Goal: Transaction & Acquisition: Purchase product/service

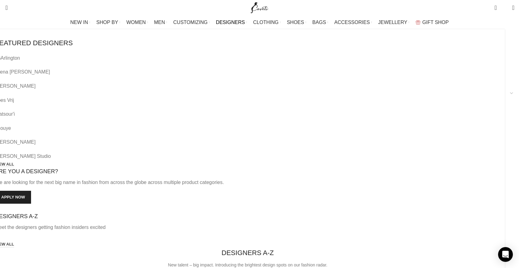
click at [240, 21] on span "DESIGNERS" at bounding box center [230, 22] width 29 height 6
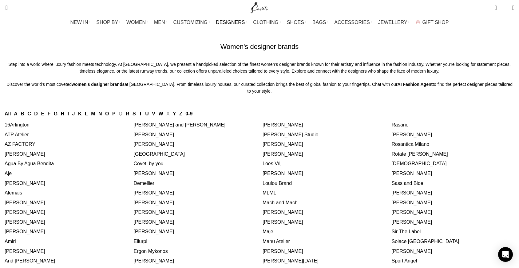
click at [136, 116] on link "S" at bounding box center [133, 113] width 3 height 5
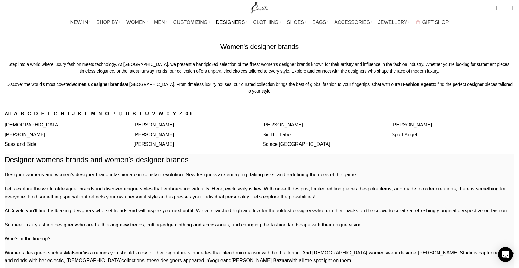
click at [60, 127] on link "[DEMOGRAPHIC_DATA]" at bounding box center [32, 124] width 55 height 5
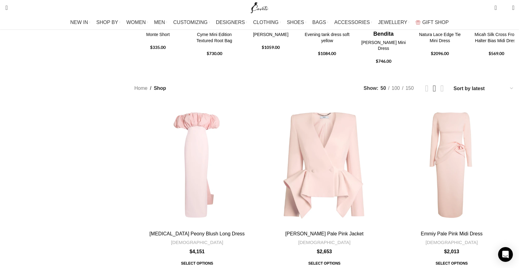
scroll to position [181, 0]
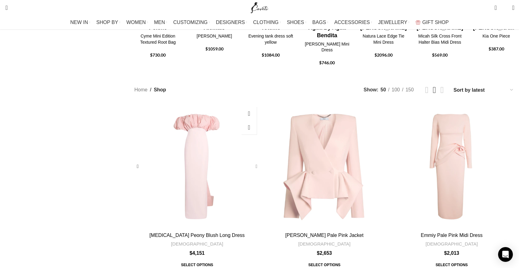
click at [255, 162] on div "Milia Peony Blush Long Dress" at bounding box center [255, 166] width 9 height 9
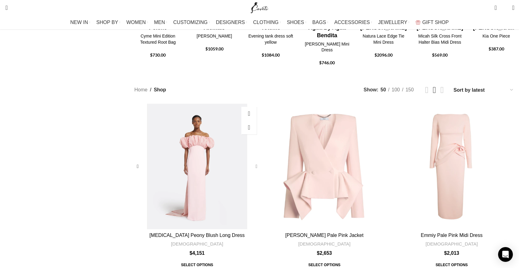
click at [255, 162] on div "Milia Peony Blush Long Dress" at bounding box center [255, 166] width 9 height 9
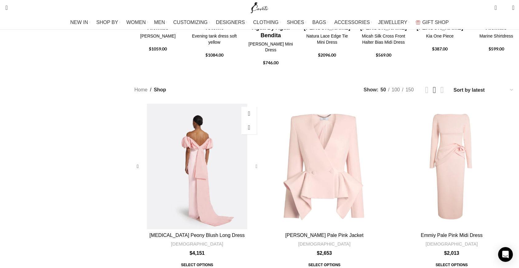
click at [255, 162] on div "Milia Peony Blush Long Dress" at bounding box center [255, 166] width 9 height 9
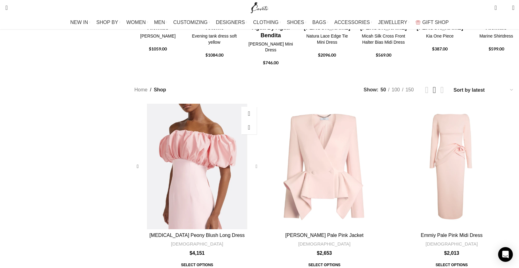
click at [255, 162] on div "Milia Peony Blush Long Dress" at bounding box center [255, 166] width 9 height 9
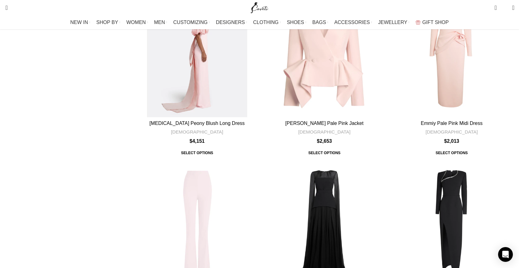
scroll to position [295, 0]
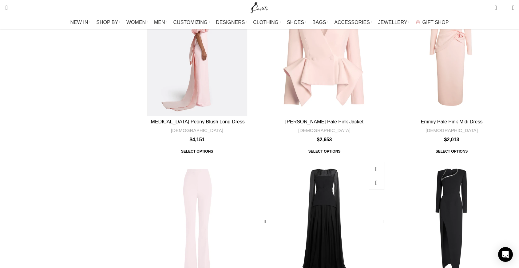
click at [378, 217] on div "Gloria Black Long Dress" at bounding box center [382, 221] width 9 height 9
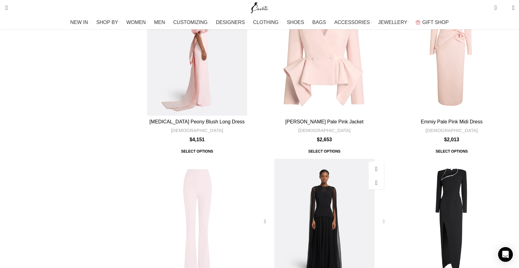
click at [378, 217] on div "Gloria Black Long Dress" at bounding box center [382, 221] width 9 height 9
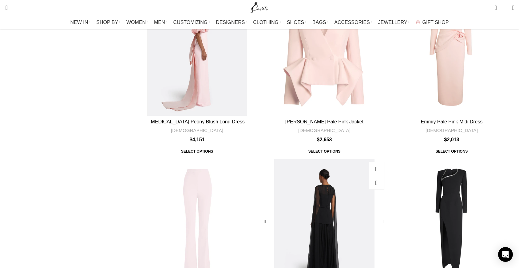
click at [378, 217] on div "Gloria Black Long Dress" at bounding box center [382, 221] width 9 height 9
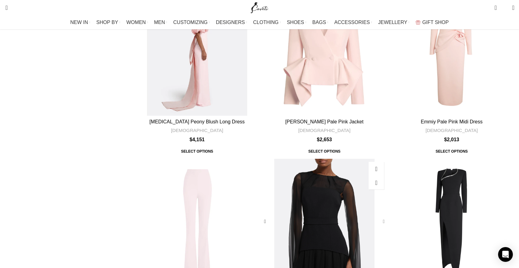
click at [378, 217] on div "Gloria Black Long Dress" at bounding box center [382, 221] width 9 height 9
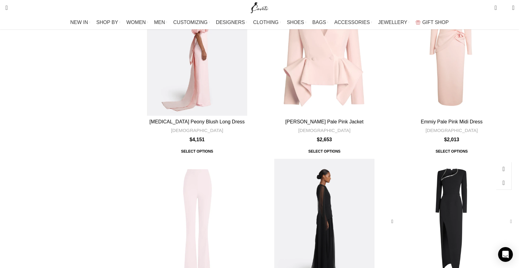
click at [505, 217] on div "Ottavia Black Long Dress" at bounding box center [509, 221] width 9 height 9
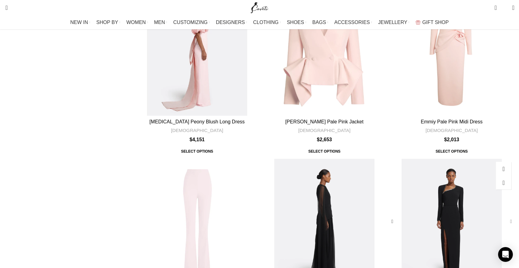
click at [505, 217] on div "Ottavia Black Long Dress" at bounding box center [509, 221] width 9 height 9
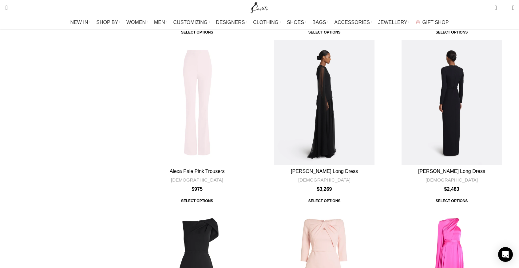
scroll to position [415, 0]
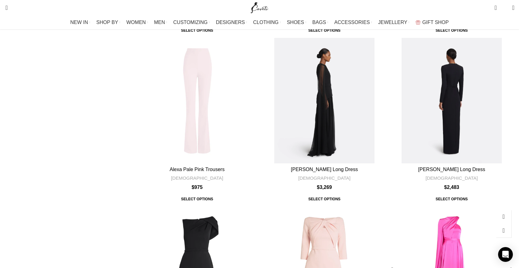
click at [505, 265] on div "Drapina Long Dress In Beverley" at bounding box center [509, 269] width 9 height 9
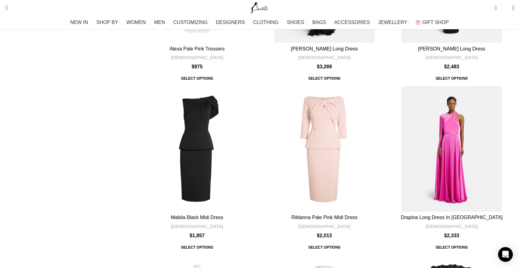
scroll to position [542, 0]
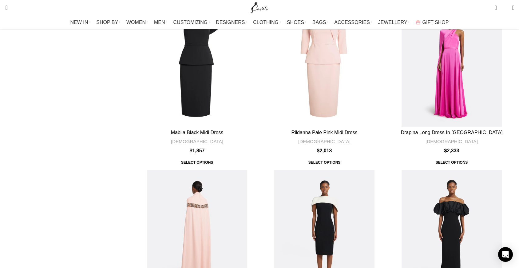
scroll to position [668, 0]
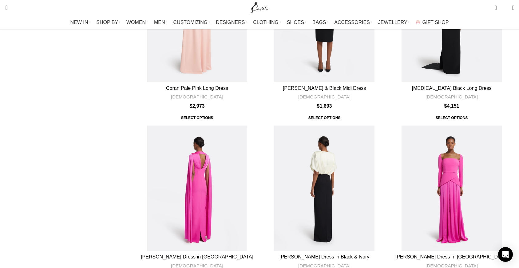
scroll to position [837, 0]
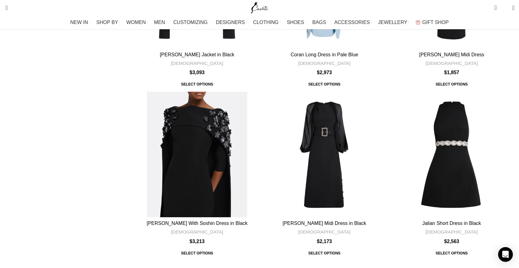
scroll to position [1233, 0]
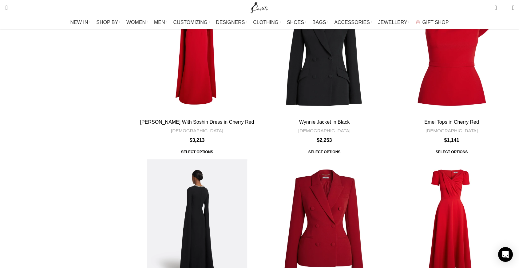
scroll to position [1661, 0]
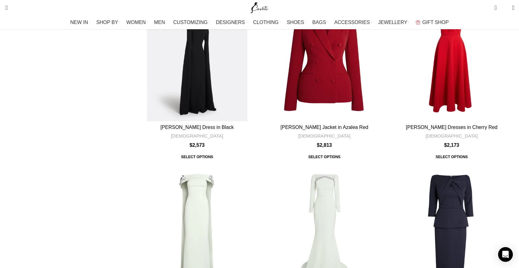
scroll to position [1817, 0]
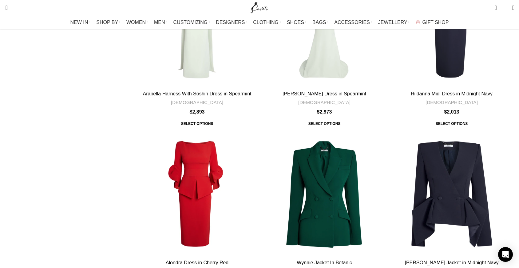
scroll to position [2050, 0]
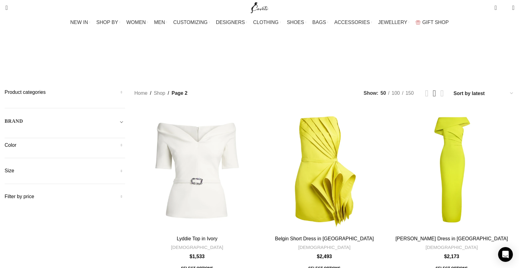
click at [125, 117] on div "BRAND" at bounding box center [65, 122] width 121 height 11
click at [125, 117] on span "Toggle filter" at bounding box center [121, 120] width 7 height 7
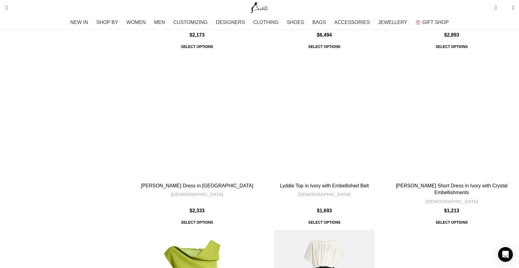
scroll to position [560, 0]
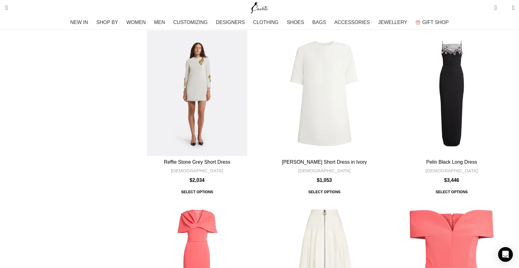
scroll to position [949, 0]
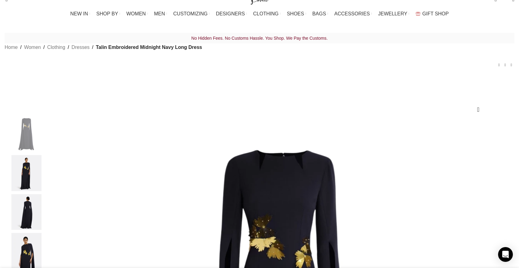
select select "14-uk"
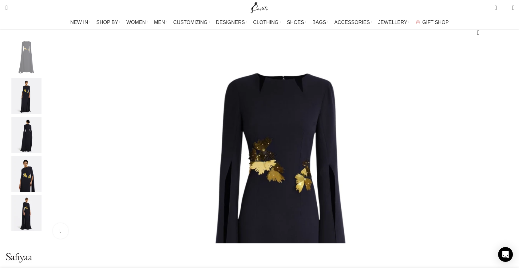
scroll to position [88, 0]
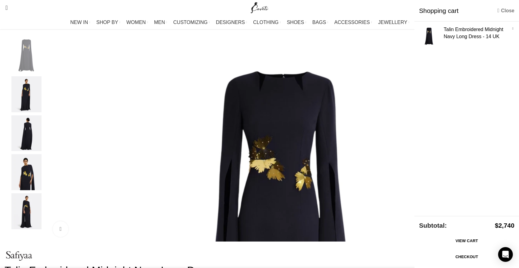
click at [503, 12] on link "Close" at bounding box center [505, 11] width 17 height 8
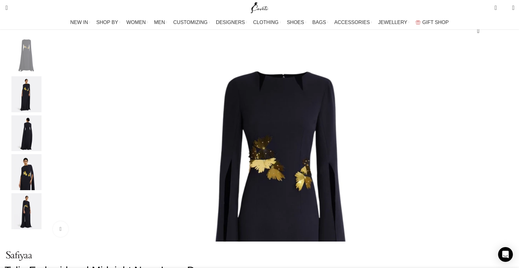
click at [505, 147] on div "Next slide" at bounding box center [512, 139] width 15 height 15
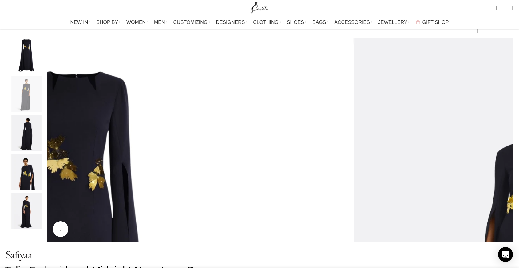
click at [505, 147] on div "Next slide" at bounding box center [512, 139] width 15 height 15
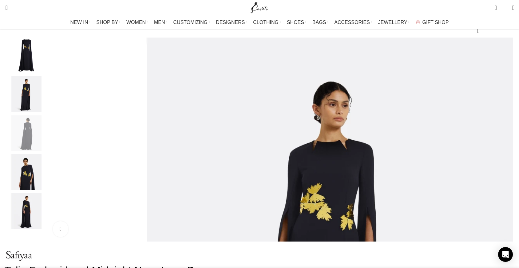
scroll to position [0, 65]
click at [505, 147] on div "Next slide" at bounding box center [512, 139] width 15 height 15
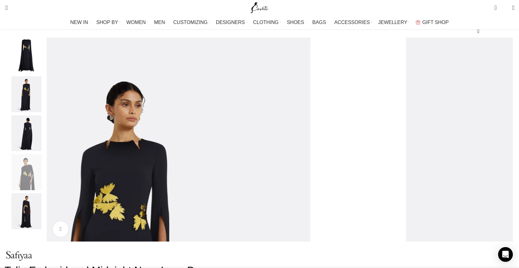
click at [505, 147] on div "Next slide" at bounding box center [512, 139] width 15 height 15
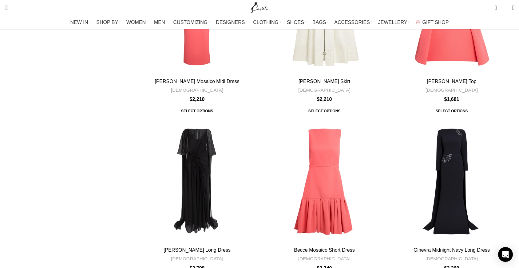
scroll to position [1358, 0]
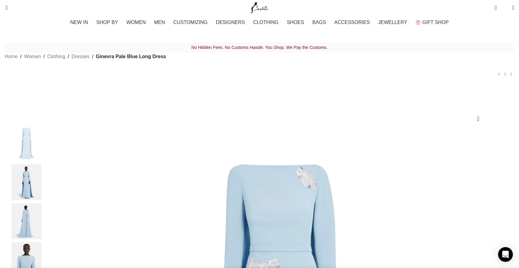
select select "14-uk"
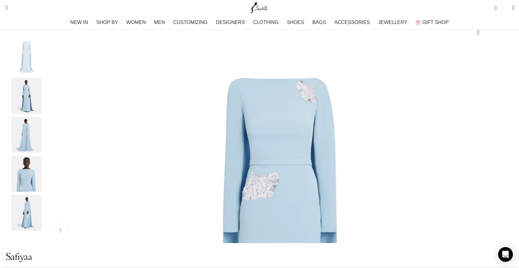
scroll to position [89, 0]
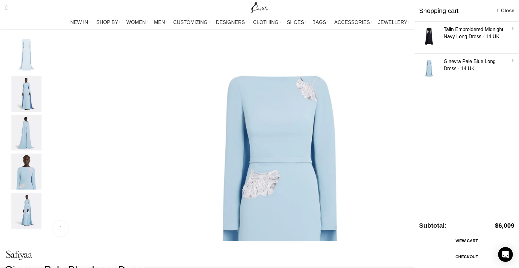
click at [45, 107] on img "2 / 5" at bounding box center [27, 94] width 38 height 36
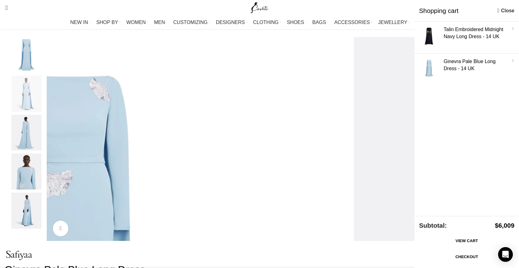
click at [45, 131] on img "3 / 5" at bounding box center [27, 133] width 38 height 36
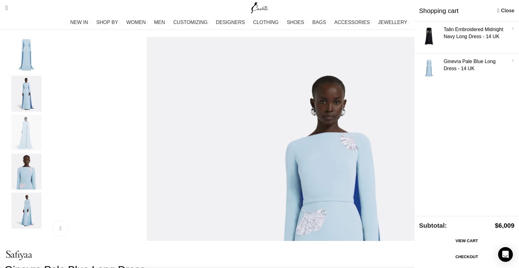
click at [45, 168] on img "4 / 5" at bounding box center [27, 171] width 38 height 36
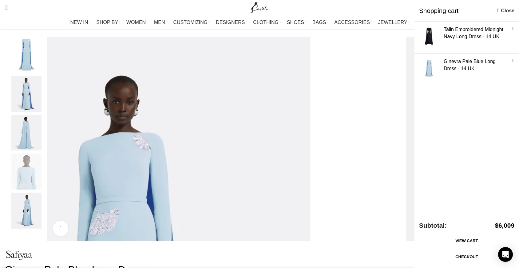
click at [45, 192] on div "4 / 5" at bounding box center [27, 172] width 38 height 39
click at [45, 207] on img "5 / 5" at bounding box center [27, 210] width 38 height 36
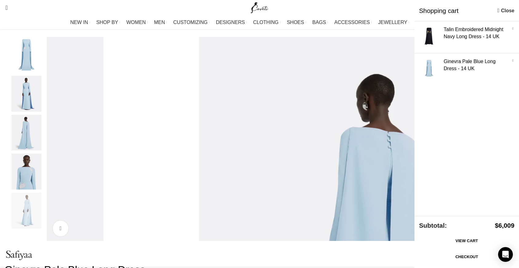
scroll to position [0, 65]
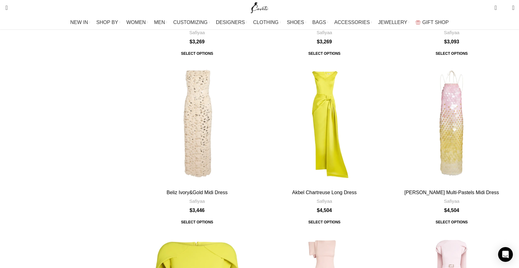
scroll to position [2094, 0]
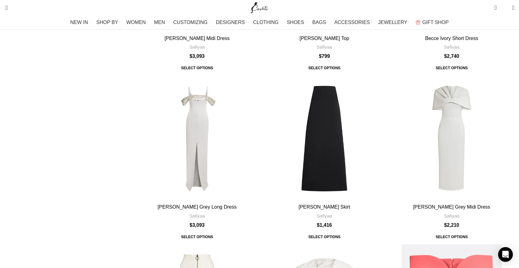
scroll to position [1901, 0]
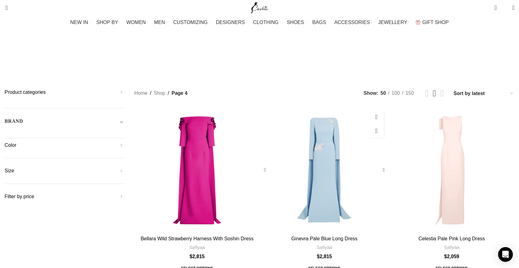
click at [337, 108] on div "Ginevra Pale Blue Long Dress" at bounding box center [349, 169] width 25 height 125
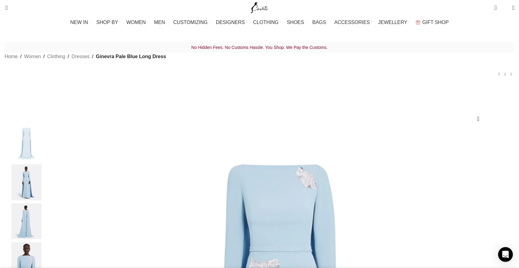
select select "14-[GEOGRAPHIC_DATA]"
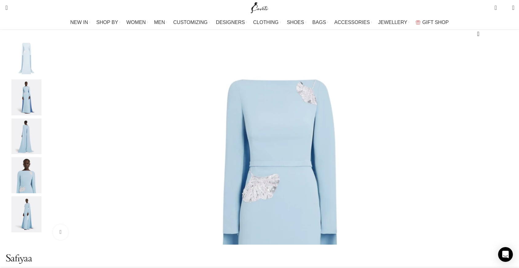
scroll to position [89, 0]
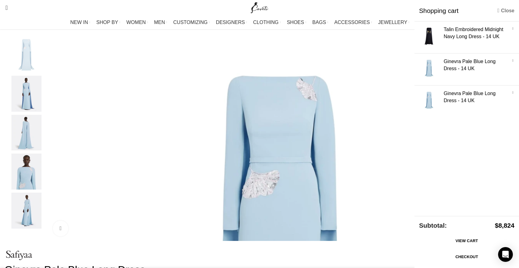
click at [508, 12] on link "Close" at bounding box center [505, 11] width 17 height 8
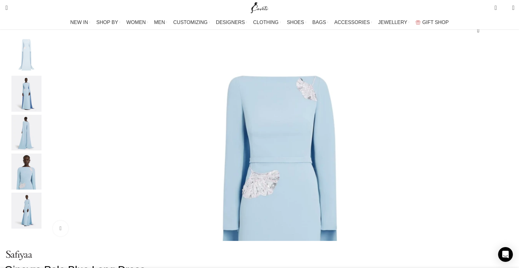
scroll to position [0, 453]
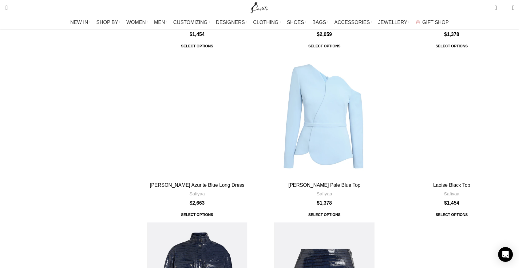
scroll to position [2149, 0]
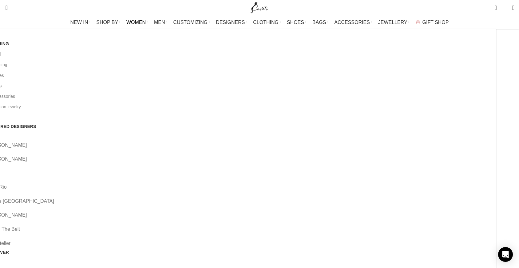
click at [90, 65] on link "All clothing" at bounding box center [238, 64] width 505 height 10
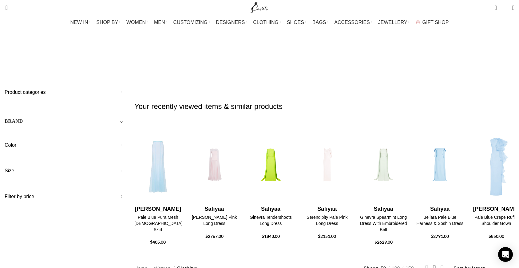
click at [125, 89] on h5 "Product categories" at bounding box center [65, 92] width 121 height 7
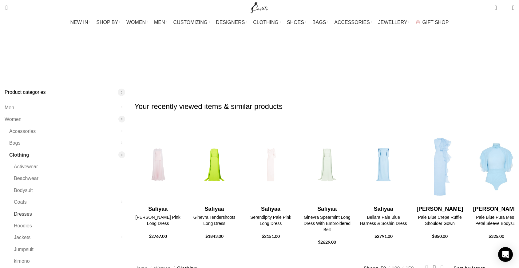
click at [93, 208] on link "Dresses" at bounding box center [66, 214] width 104 height 12
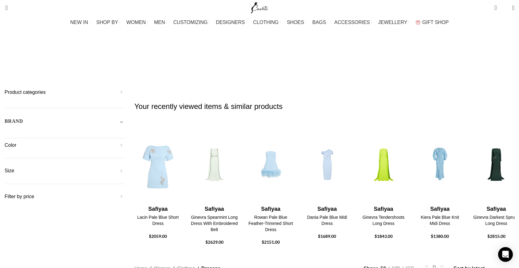
click at [125, 89] on h5 "Product categories" at bounding box center [65, 92] width 121 height 7
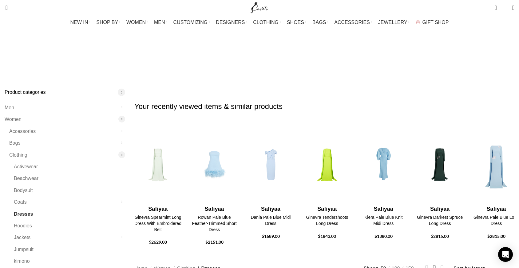
click at [125, 89] on h5 "Product categories" at bounding box center [65, 92] width 121 height 7
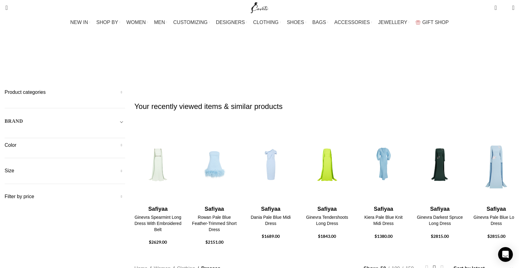
click at [125, 117] on span "Toggle filter" at bounding box center [121, 120] width 7 height 7
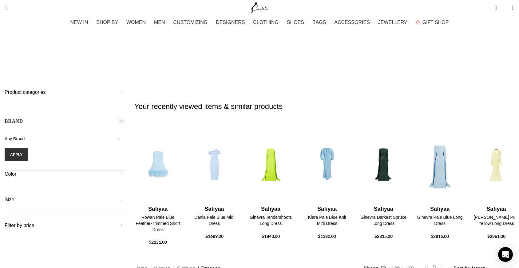
click at [117, 132] on span "Any Brand" at bounding box center [65, 138] width 121 height 13
type input "saf"
select select "safiyaa"
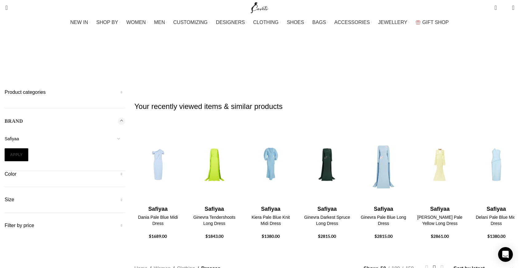
click at [28, 148] on button "Apply" at bounding box center [17, 154] width 24 height 13
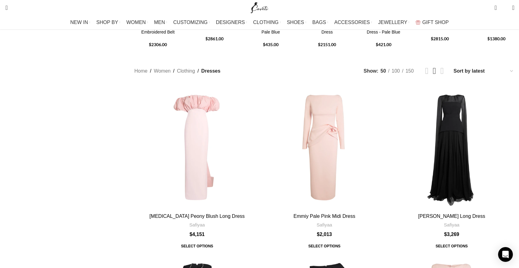
scroll to position [211, 0]
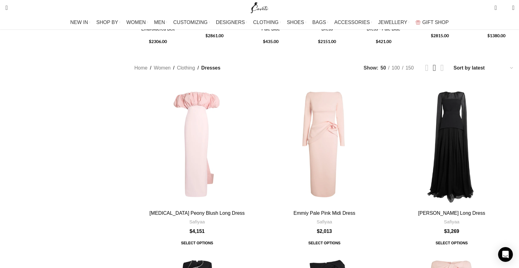
drag, startPoint x: 521, startPoint y: 16, endPoint x: 523, endPoint y: 32, distance: 16.1
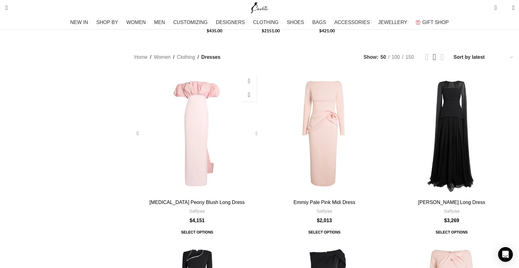
click at [259, 129] on div "Milia Peony Blush Long Dress" at bounding box center [255, 133] width 9 height 9
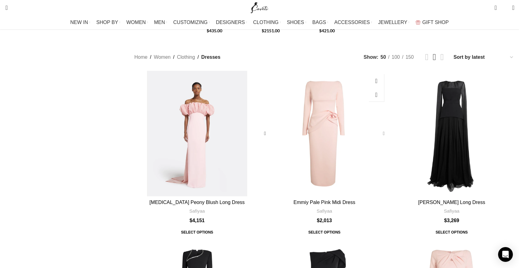
click at [378, 129] on div "Emmiy Pale Pink Midi Dress" at bounding box center [382, 133] width 9 height 9
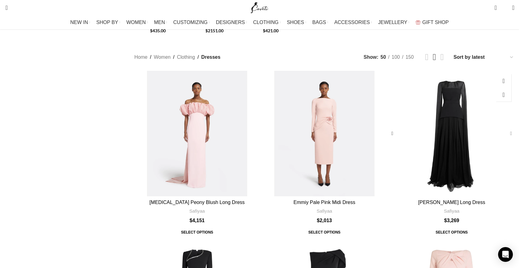
click at [505, 129] on div "Gloria Black Long Dress" at bounding box center [509, 133] width 9 height 9
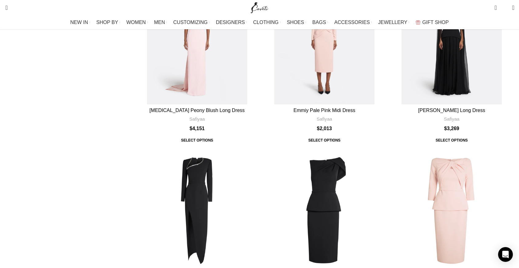
scroll to position [317, 0]
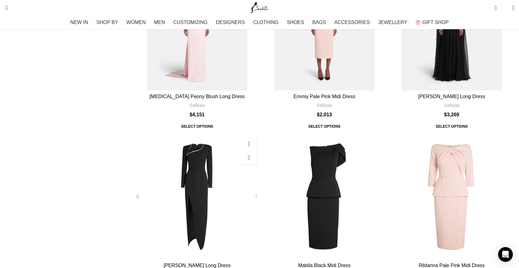
click at [257, 192] on div "Ottavia Black Long Dress" at bounding box center [255, 196] width 9 height 9
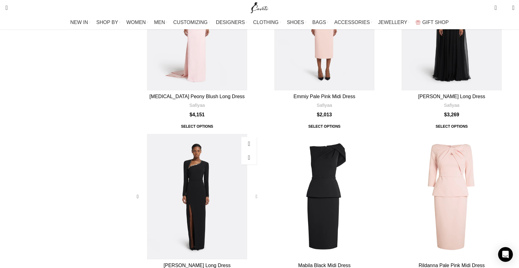
click at [257, 192] on div "Ottavia Black Long Dress" at bounding box center [255, 196] width 9 height 9
click at [378, 192] on div "Mabila Black Midi Dress" at bounding box center [382, 196] width 9 height 9
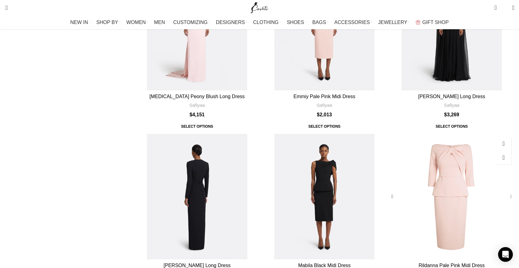
click at [505, 192] on div "Rildanna Pale Pink Midi Dress" at bounding box center [509, 196] width 9 height 9
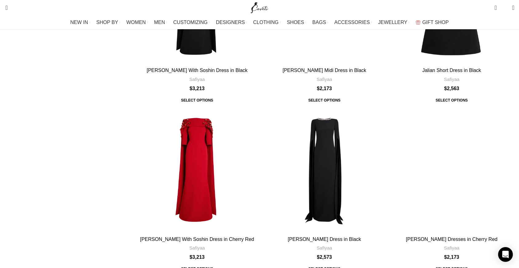
scroll to position [1188, 0]
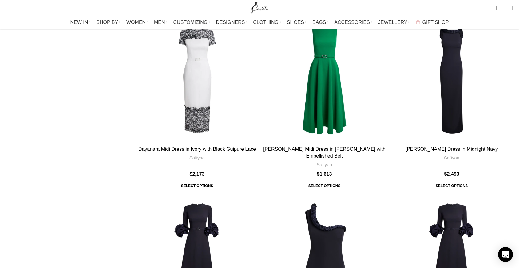
scroll to position [1953, 0]
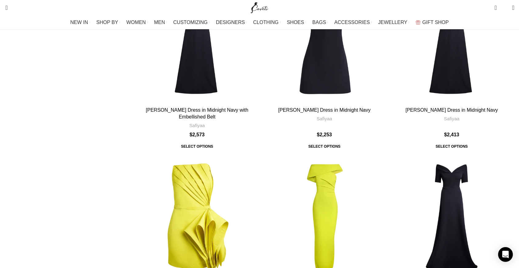
scroll to position [2191, 0]
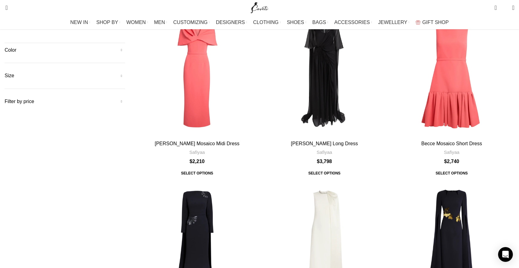
scroll to position [103, 0]
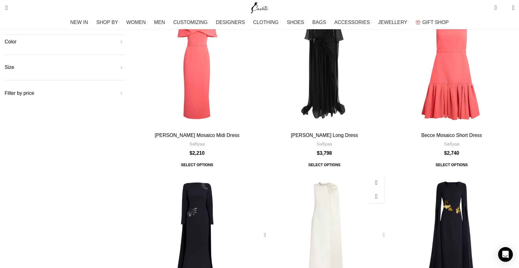
click at [378, 230] on div "Asan Ivory Long Dress" at bounding box center [382, 234] width 9 height 9
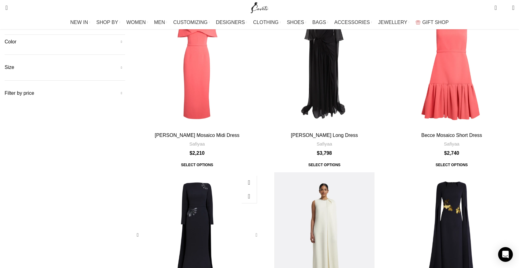
click at [254, 230] on div "Ginevra Midnight Navy Long Dress" at bounding box center [255, 234] width 9 height 9
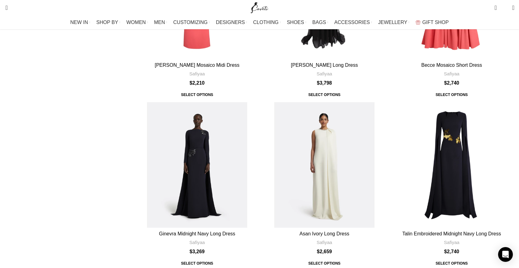
scroll to position [183, 0]
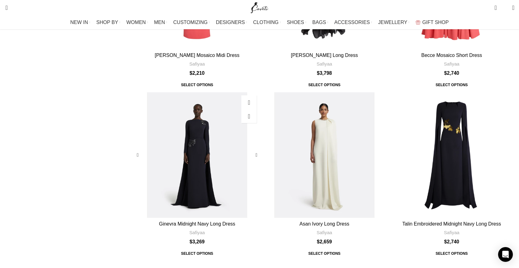
click at [210, 92] on div "Ginevra Midnight Navy Long Dress" at bounding box center [196, 154] width 25 height 125
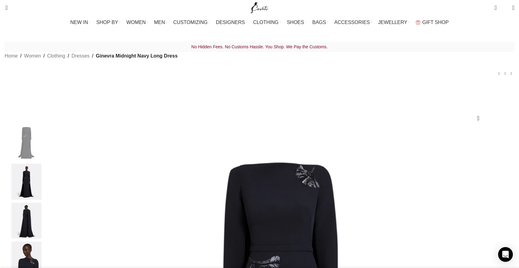
select select "14-[GEOGRAPHIC_DATA]"
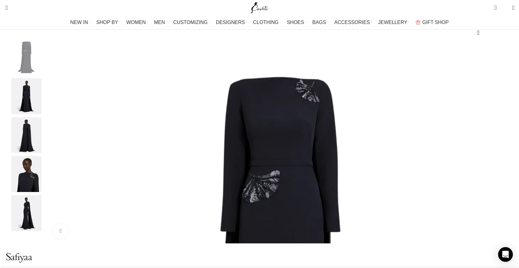
scroll to position [88, 0]
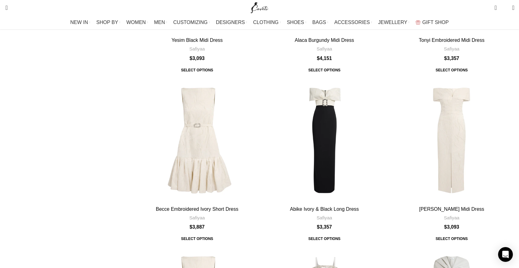
scroll to position [2068, 0]
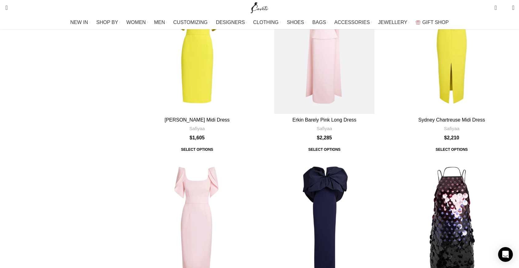
scroll to position [446, 0]
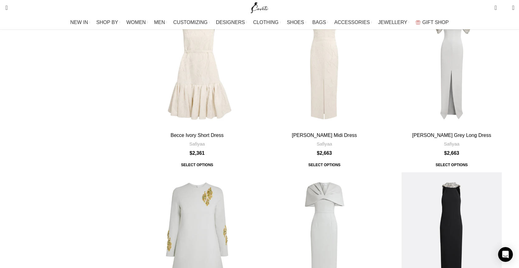
scroll to position [1441, 0]
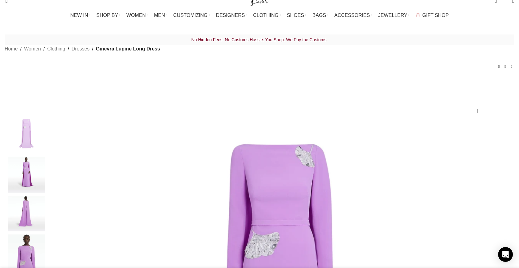
select select "14-[GEOGRAPHIC_DATA]"
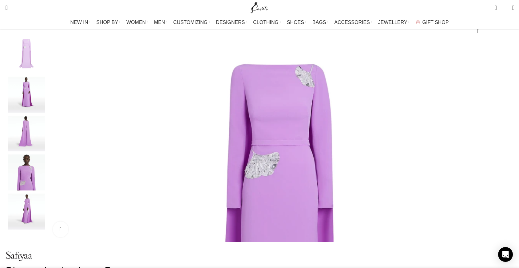
scroll to position [88, 0]
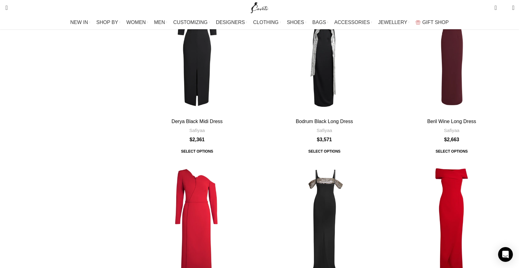
scroll to position [2011, 0]
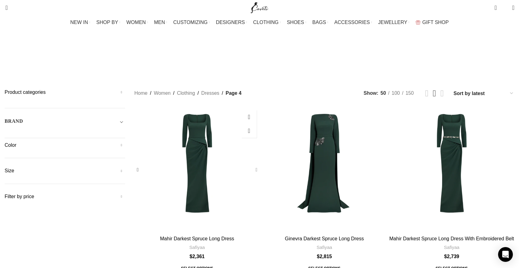
click at [257, 165] on div "Mahir Darkest Spruce Long Dress" at bounding box center [255, 169] width 9 height 9
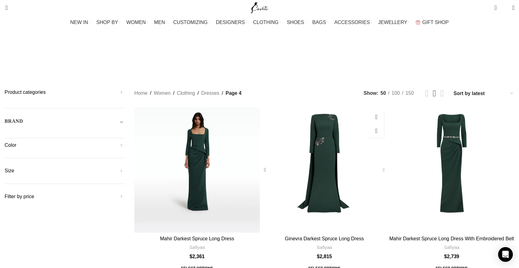
click at [378, 165] on div "Ginevra Darkest Spruce Long Dress" at bounding box center [382, 169] width 9 height 9
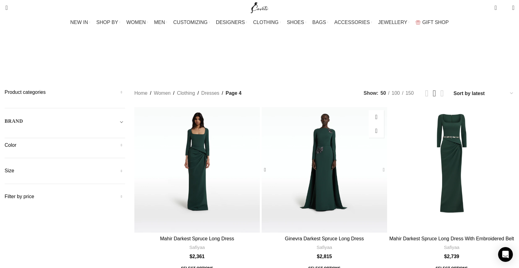
click at [378, 165] on div "Ginevra Darkest Spruce Long Dress" at bounding box center [382, 169] width 9 height 9
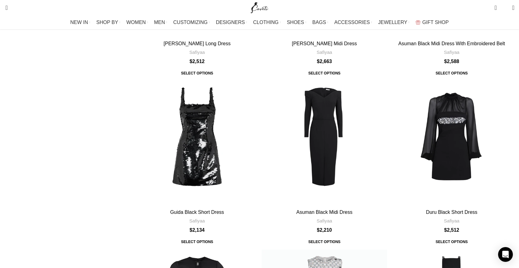
scroll to position [551, 0]
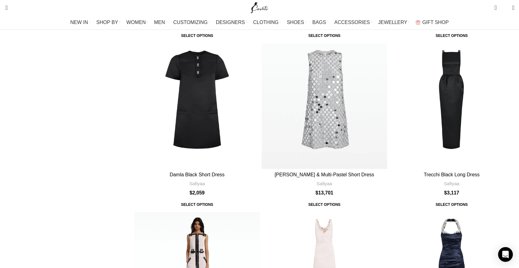
scroll to position [734, 0]
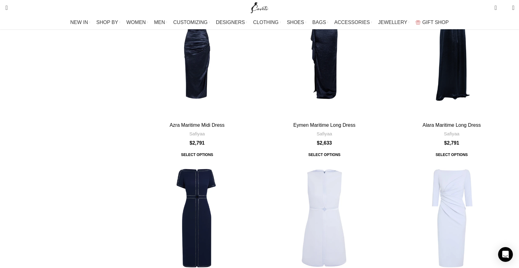
scroll to position [1718, 0]
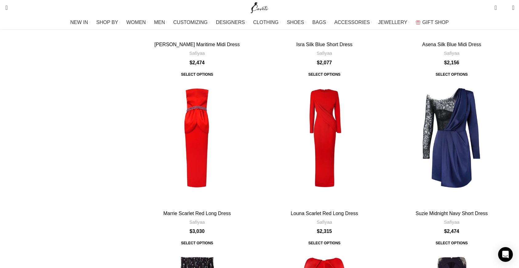
scroll to position [1887, 0]
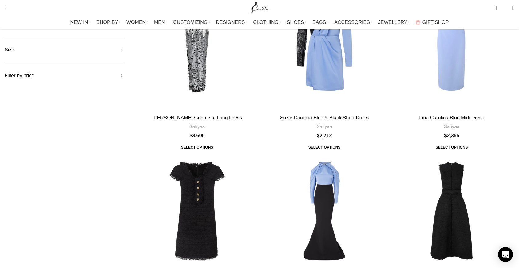
scroll to position [138, 0]
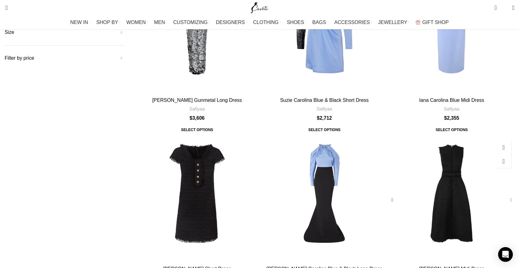
click at [505, 195] on div "Mary Black Midi Dress" at bounding box center [509, 199] width 9 height 9
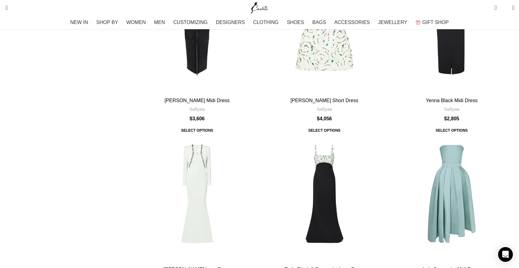
scroll to position [1849, 0]
